Goal: Task Accomplishment & Management: Complete application form

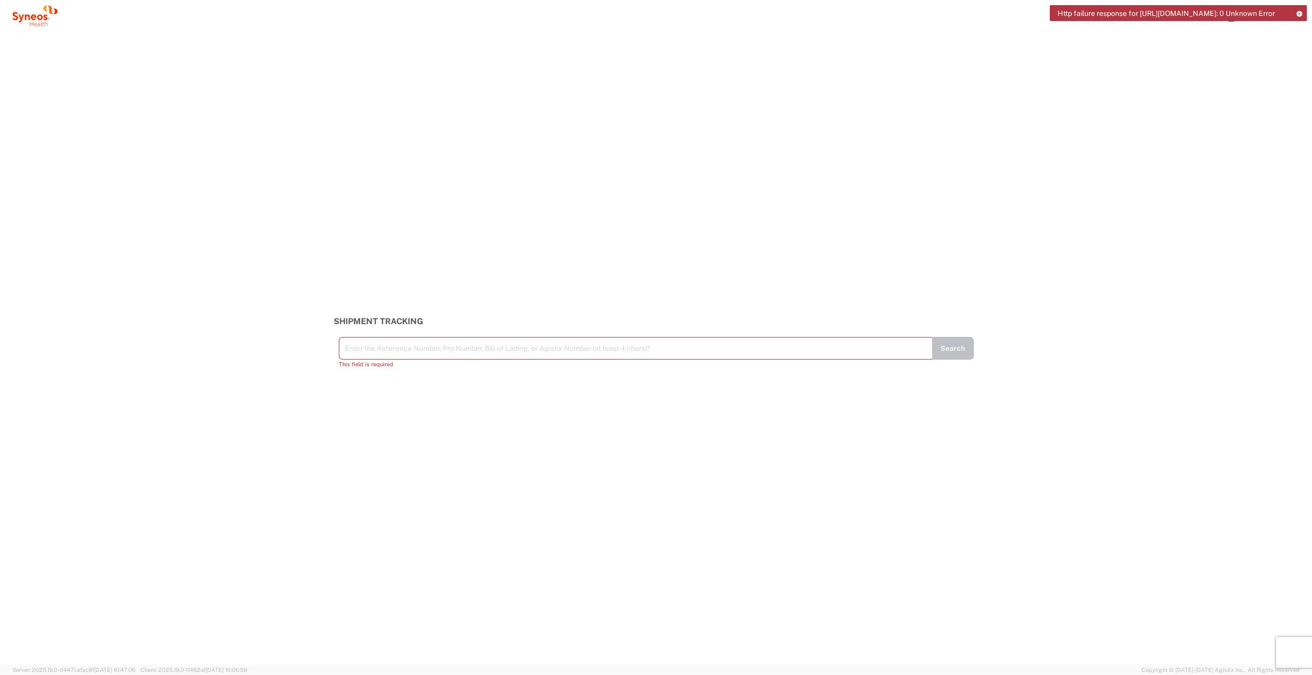
click at [1229, 78] on div "Shipment Tracking Enter the Reference Number, Pro Number, Bill of Lading, or Ag…" at bounding box center [656, 348] width 1312 height 633
click at [1303, 14] on div "Http failure response for https://app.agistix.com/fs/api/users/-: 0 Unknown Err…" at bounding box center [1178, 13] width 257 height 16
click at [1302, 14] on icon at bounding box center [1298, 14] width 7 height 6
click at [1289, 19] on icon "button" at bounding box center [1292, 16] width 16 height 16
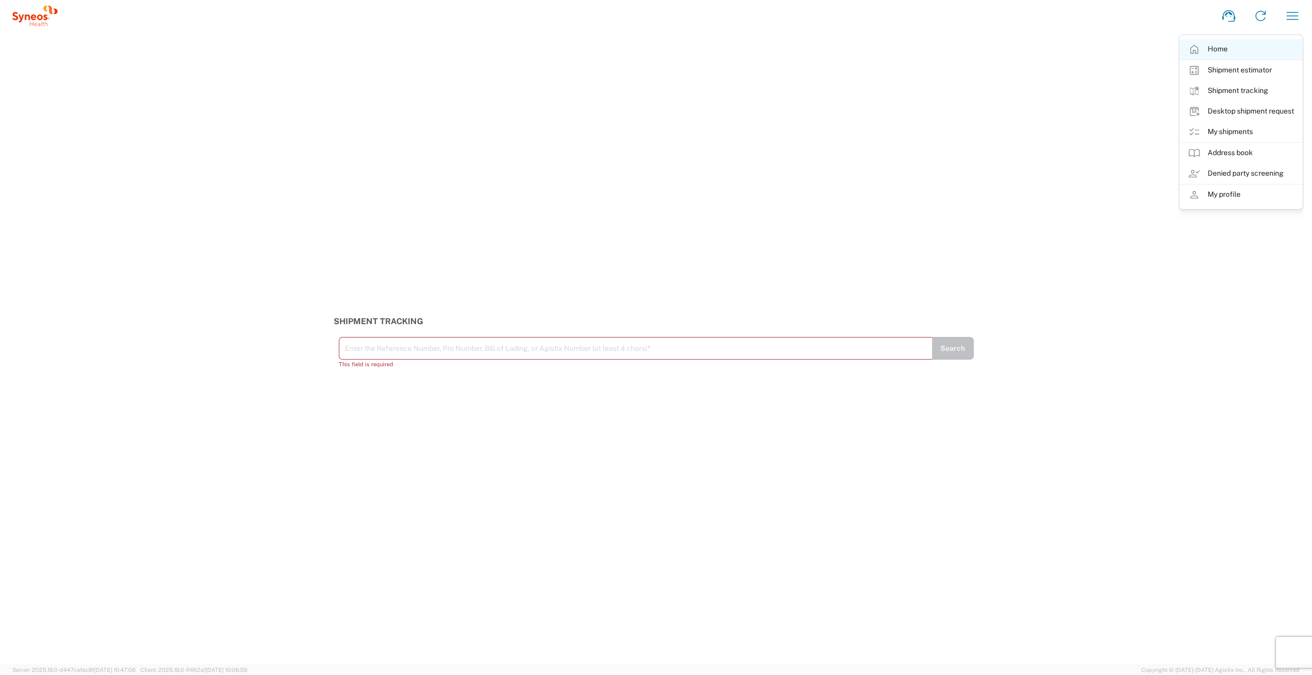
click at [1248, 43] on link "Home" at bounding box center [1241, 49] width 122 height 21
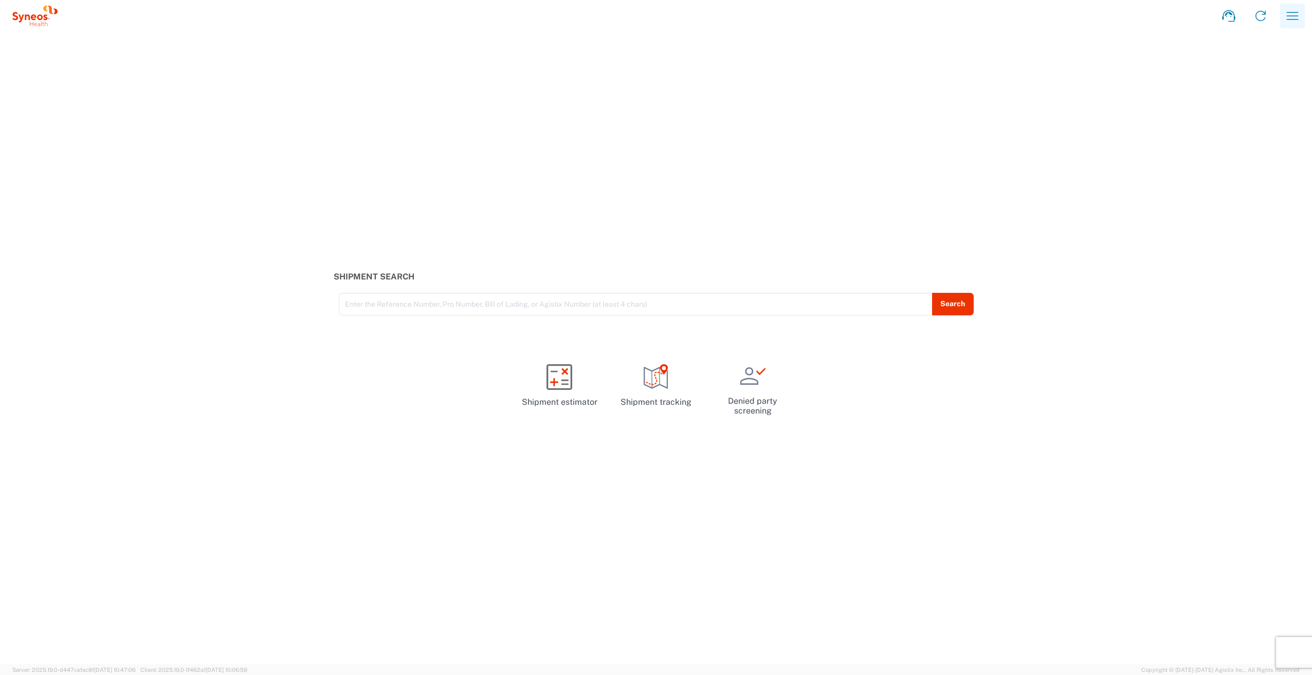
click at [1293, 14] on icon "button" at bounding box center [1292, 16] width 16 height 16
click at [1224, 109] on link "Desktop shipment request" at bounding box center [1241, 111] width 122 height 21
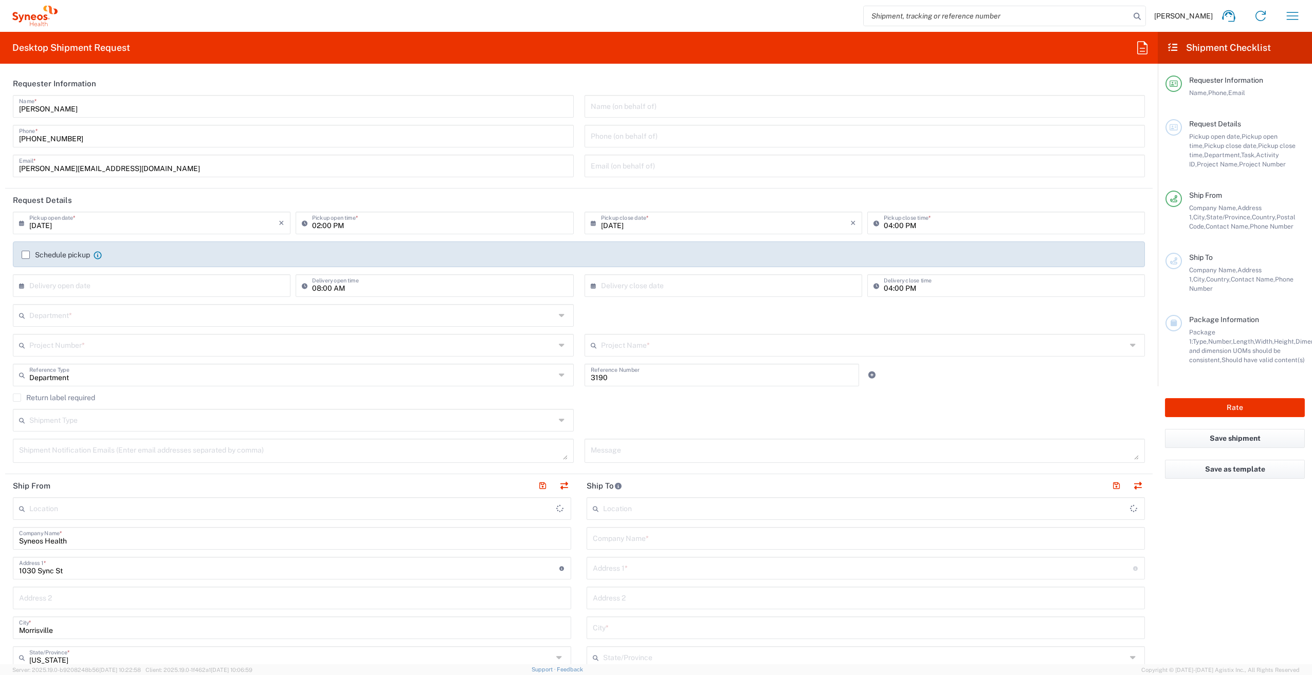
type input "[PERSON_NAME] Rsrch Grp ([GEOGRAPHIC_DATA]) In"
